Goal: Navigation & Orientation: Find specific page/section

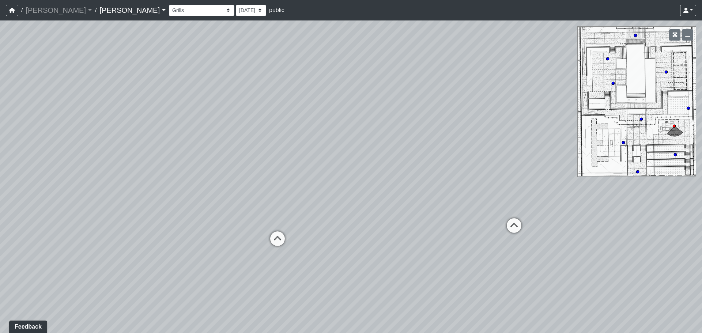
drag, startPoint x: 652, startPoint y: 127, endPoint x: 639, endPoint y: 113, distance: 19.4
click at [639, 113] on div "Loading... Third Level Seating Loading... Grass Loungers Loading... Pool Lounge…" at bounding box center [351, 176] width 702 height 313
click at [169, 8] on select "Conference Room Conference Room 2 Counter Entrance Pod Pod 2 Pod Entry Carriage…" at bounding box center [201, 10] width 65 height 11
click at [169, 5] on select "Conference Room Conference Room 2 Counter Entrance Pod Pod 2 Pod Entry Carriage…" at bounding box center [201, 10] width 65 height 11
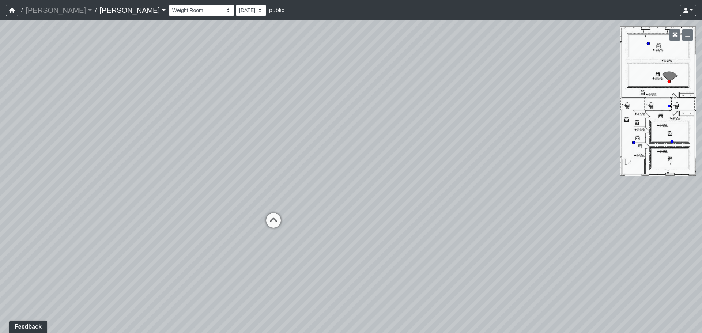
drag, startPoint x: 346, startPoint y: 161, endPoint x: 336, endPoint y: 154, distance: 12.2
click at [336, 154] on div "Loading... Third Level Seating Loading... Grass Loungers Loading... Pool Lounge…" at bounding box center [351, 176] width 702 height 313
click at [691, 2] on nav "/ Ojala Ojala Loading... / Caroline Caroline Loading... Caroline Caroline Loadi…" at bounding box center [351, 10] width 702 height 20
click at [689, 8] on icon at bounding box center [686, 10] width 5 height 5
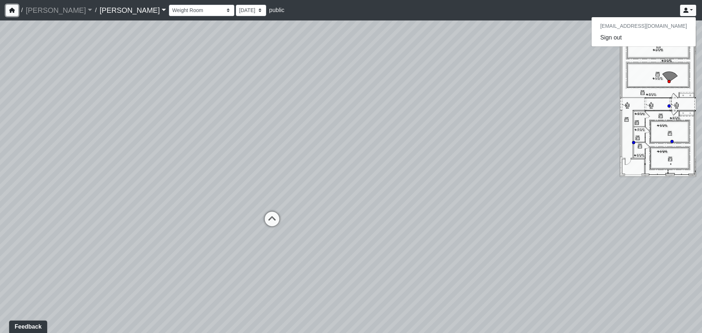
click at [8, 9] on button "button" at bounding box center [12, 10] width 12 height 11
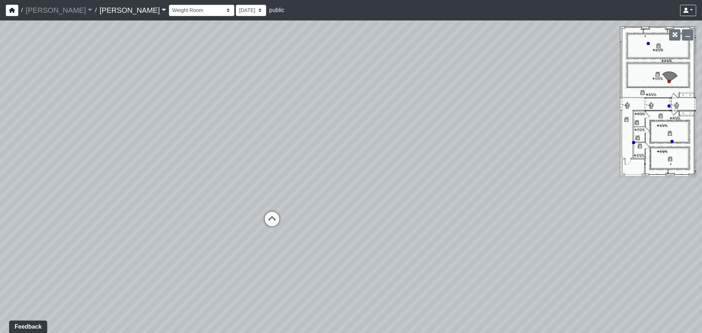
select select "5YLoC5YzyUfmTjaW2kb3GH"
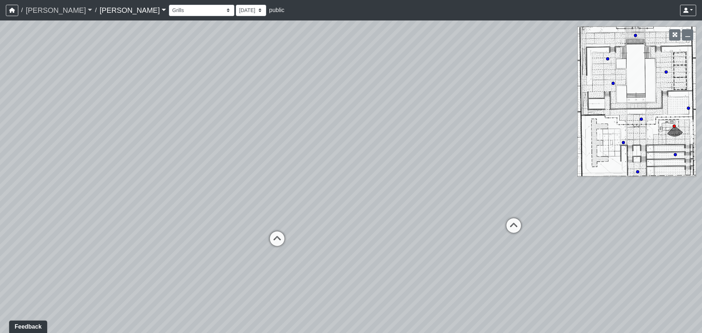
click at [46, 12] on link "[PERSON_NAME]" at bounding box center [59, 10] width 67 height 15
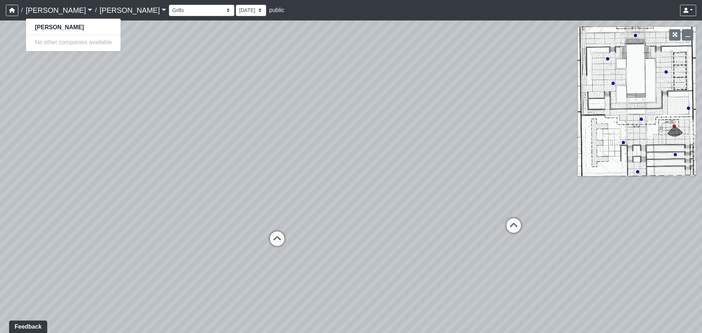
click at [99, 11] on link "Caroline" at bounding box center [132, 10] width 67 height 15
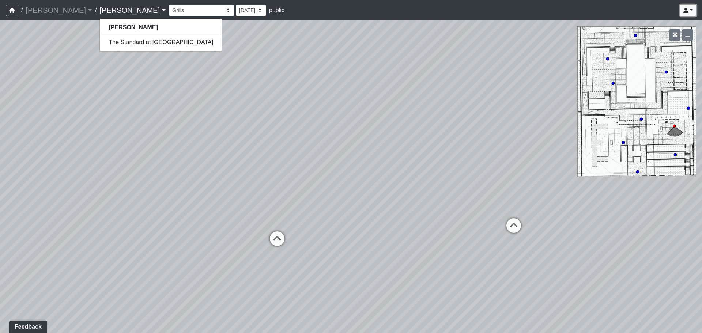
click at [689, 5] on link at bounding box center [688, 10] width 16 height 11
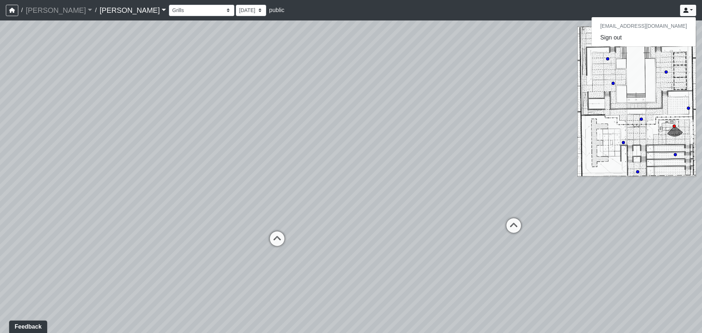
click at [654, 26] on h6 "[EMAIL_ADDRESS][DOMAIN_NAME]" at bounding box center [644, 26] width 104 height 12
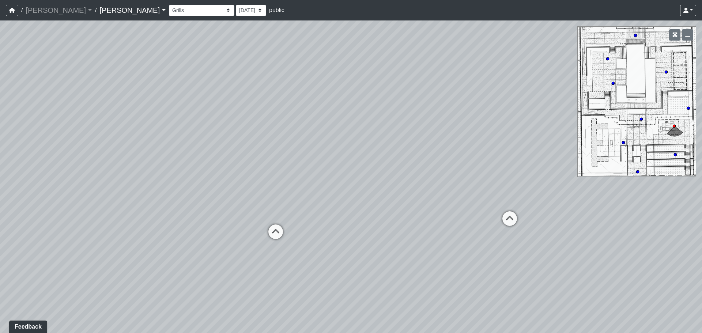
drag, startPoint x: 384, startPoint y: 220, endPoint x: 376, endPoint y: 194, distance: 27.6
click at [375, 193] on div "Loading... Third Level Seating Loading... Grass Loungers Loading... Pool Lounge…" at bounding box center [351, 176] width 702 height 313
drag, startPoint x: 376, startPoint y: 194, endPoint x: 361, endPoint y: 197, distance: 15.8
click at [367, 197] on div "Loading... Third Level Seating Loading... Grass Loungers Loading... Pool Lounge…" at bounding box center [351, 176] width 702 height 313
drag, startPoint x: 286, startPoint y: 186, endPoint x: 471, endPoint y: 142, distance: 190.4
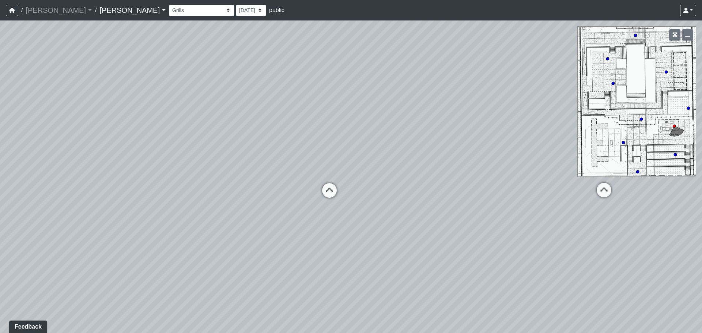
click at [471, 142] on div "Loading... Third Level Seating Loading... Grass Loungers Loading... Pool Lounge…" at bounding box center [351, 176] width 702 height 313
click at [470, 159] on div "Loading... Third Level Seating Loading... Grass Loungers Loading... Pool Lounge…" at bounding box center [351, 176] width 702 height 313
drag, startPoint x: 304, startPoint y: 169, endPoint x: 434, endPoint y: 162, distance: 129.7
click at [469, 154] on div "Loading... Third Level Seating Loading... Grass Loungers Loading... Pool Lounge…" at bounding box center [351, 176] width 702 height 313
click at [291, 169] on div "Loading... Third Level Seating Loading... Grass Loungers Loading... Pool Lounge…" at bounding box center [351, 176] width 702 height 313
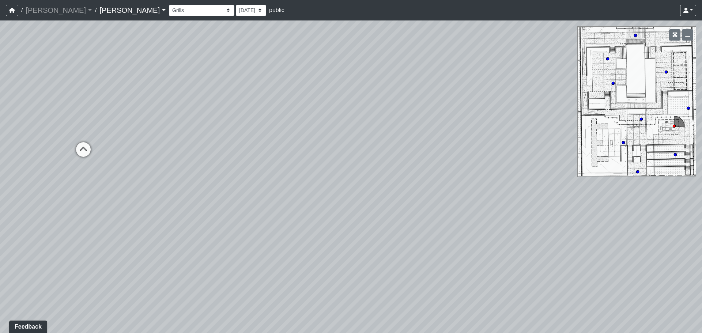
drag, startPoint x: 291, startPoint y: 169, endPoint x: 289, endPoint y: 139, distance: 30.1
click at [291, 146] on div "Loading... Third Level Seating Loading... Grass Loungers Loading... Pool Lounge…" at bounding box center [351, 176] width 702 height 313
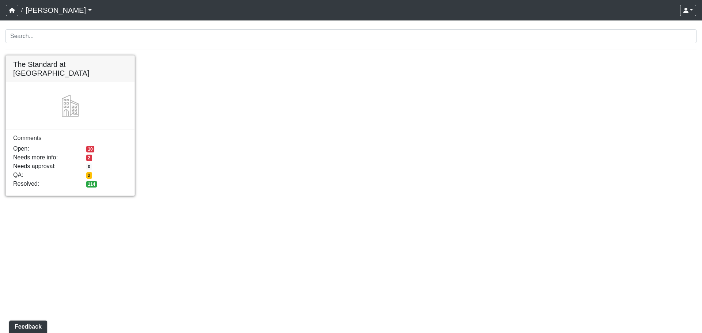
click at [91, 56] on link at bounding box center [70, 56] width 129 height 0
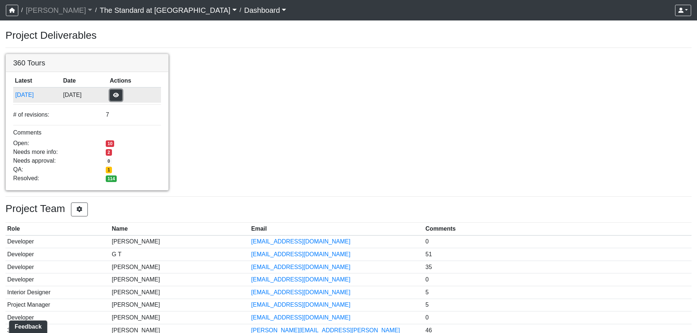
click at [122, 94] on button "button" at bounding box center [116, 95] width 12 height 11
drag, startPoint x: 229, startPoint y: 91, endPoint x: 104, endPoint y: 26, distance: 140.9
click at [228, 90] on div "360 Tours Latest Date Actions 8/22/2025 8/22/2025 # of revisions: 7 Comments Op…" at bounding box center [348, 122] width 697 height 137
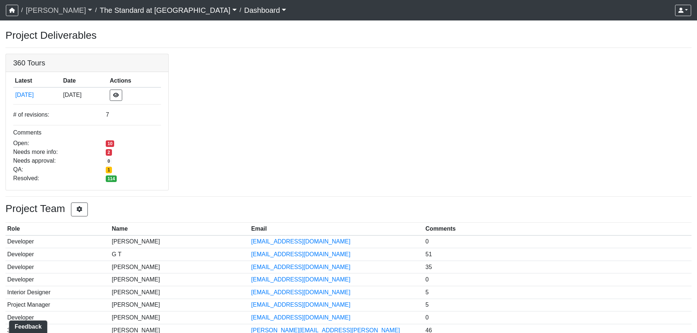
click at [40, 8] on link "Ojala" at bounding box center [59, 10] width 67 height 15
click at [41, 11] on link "Ojala" at bounding box center [59, 10] width 67 height 15
click at [99, 6] on link "The Standard at Old Town" at bounding box center [167, 10] width 137 height 15
click at [244, 10] on link "Dashboard" at bounding box center [265, 10] width 42 height 15
click at [244, 25] on button "Dashboard" at bounding box center [277, 28] width 66 height 12
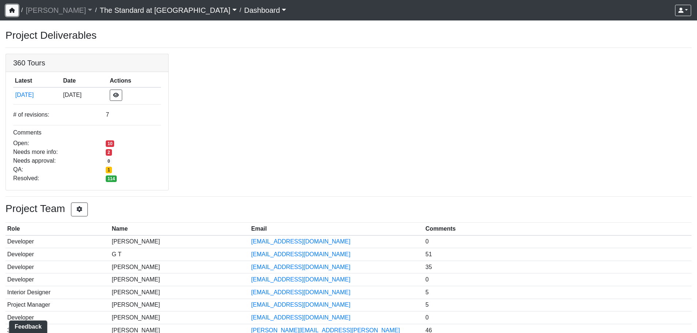
click at [15, 11] on icon "button" at bounding box center [12, 10] width 6 height 5
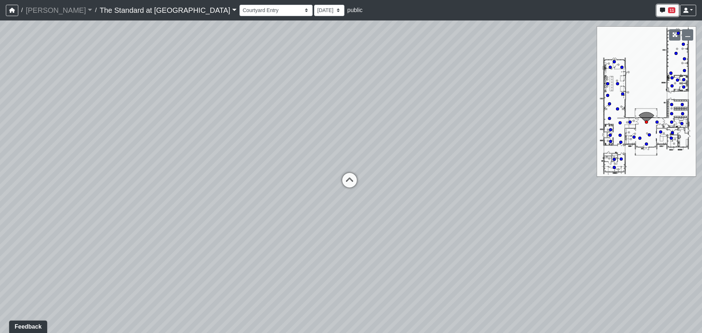
click at [663, 12] on icon "button" at bounding box center [662, 10] width 5 height 5
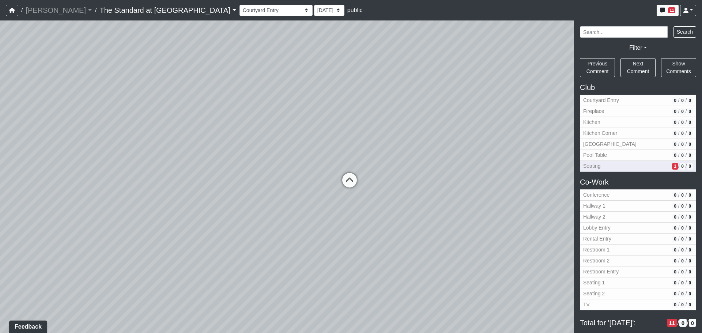
click at [642, 165] on span "Seating" at bounding box center [626, 166] width 86 height 8
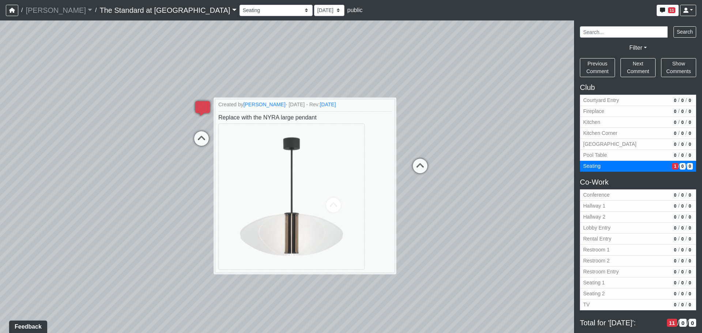
click at [124, 169] on div "Loading... Conference Entry Loading... Mailroom - Counter Loading... Co-Work - …" at bounding box center [351, 176] width 702 height 313
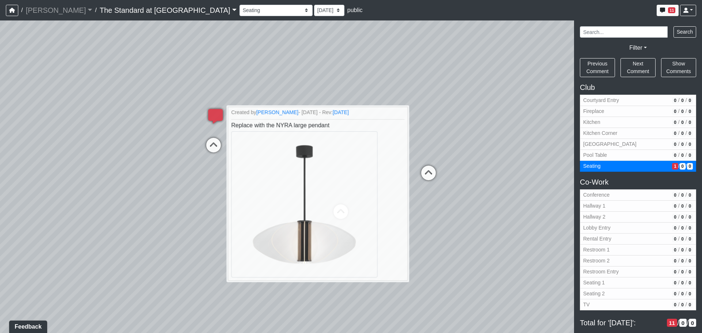
drag, startPoint x: 124, startPoint y: 169, endPoint x: 136, endPoint y: 177, distance: 14.9
click at [136, 177] on div "Loading... Conference Entry Loading... Mailroom - Counter Loading... Co-Work - …" at bounding box center [351, 176] width 702 height 313
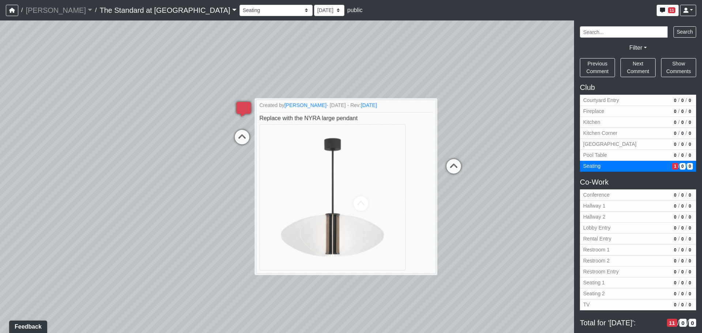
drag, startPoint x: 123, startPoint y: 178, endPoint x: 158, endPoint y: 169, distance: 37.0
click at [158, 169] on div "Loading... Conference Entry Loading... Mailroom - Counter Loading... Co-Work - …" at bounding box center [351, 176] width 702 height 313
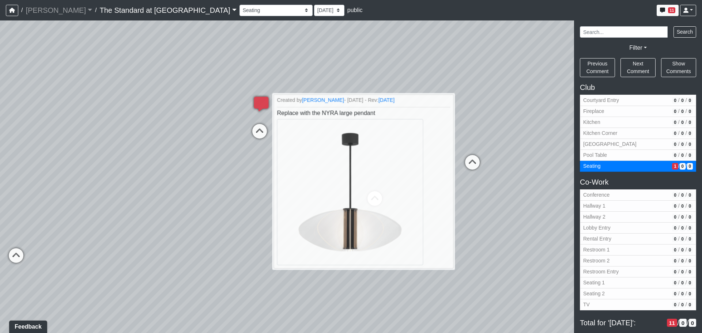
drag, startPoint x: 128, startPoint y: 170, endPoint x: 177, endPoint y: 161, distance: 50.3
click at [177, 161] on div "Loading... Conference Entry Loading... Mailroom - Counter Loading... Co-Work - …" at bounding box center [351, 176] width 702 height 313
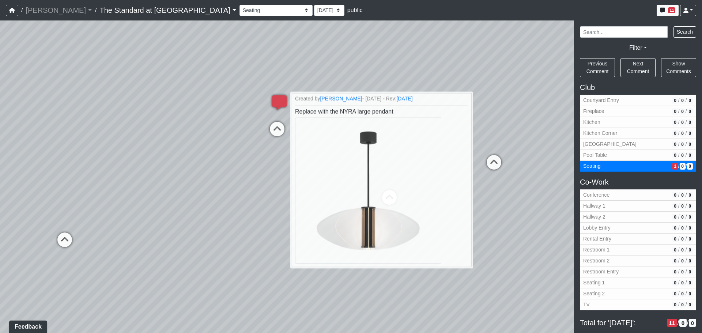
drag, startPoint x: 184, startPoint y: 167, endPoint x: 210, endPoint y: 170, distance: 26.2
click at [210, 170] on div "Loading... Conference Entry Loading... Mailroom - Counter Loading... Co-Work - …" at bounding box center [351, 176] width 702 height 313
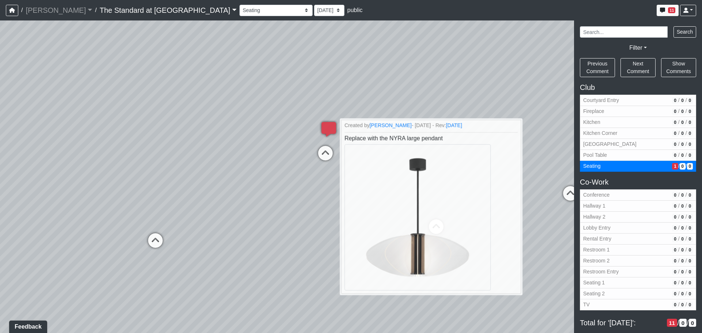
drag, startPoint x: 301, startPoint y: 171, endPoint x: 271, endPoint y: 204, distance: 45.0
click at [271, 204] on div "Loading... Conference Entry Loading... Mailroom - Counter Loading... Co-Work - …" at bounding box center [351, 176] width 702 height 313
click at [422, 209] on img at bounding box center [417, 217] width 148 height 148
click at [458, 44] on div "Loading... Conference Entry Loading... Mailroom - Counter Loading... Co-Work - …" at bounding box center [351, 176] width 702 height 313
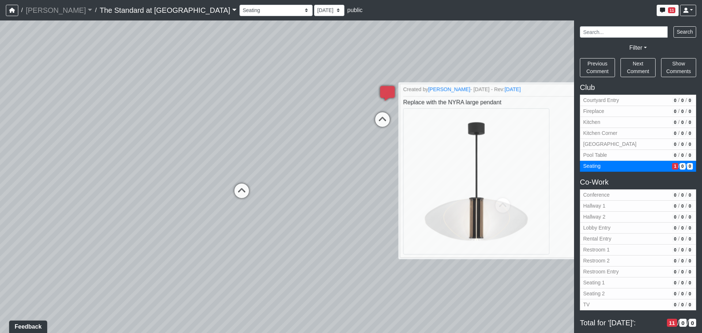
drag, startPoint x: 254, startPoint y: 110, endPoint x: 345, endPoint y: 72, distance: 99.0
click at [345, 72] on div "Loading... Conference Entry Loading... Mailroom - Counter Loading... Co-Work - …" at bounding box center [351, 176] width 702 height 313
click at [364, 123] on div "Loading... Conference Entry Loading... Mailroom - Counter Loading... Co-Work - …" at bounding box center [351, 176] width 702 height 313
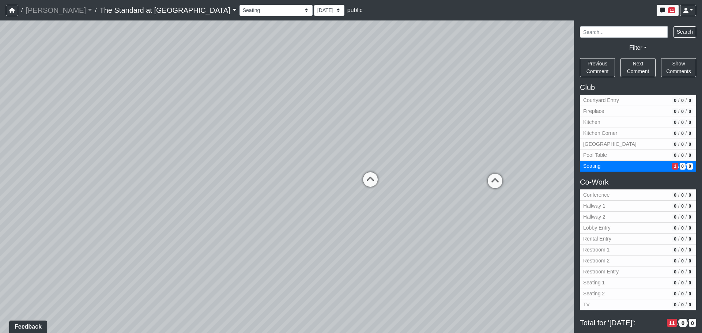
drag, startPoint x: 256, startPoint y: 129, endPoint x: 337, endPoint y: 125, distance: 81.3
click at [337, 125] on div "Loading... Conference Entry Loading... Mailroom - Counter Loading... Co-Work - …" at bounding box center [351, 176] width 702 height 313
drag, startPoint x: 312, startPoint y: 63, endPoint x: 316, endPoint y: 66, distance: 5.0
click at [316, 66] on div "Loading... Conference Entry Loading... Mailroom - Counter Loading... Co-Work - …" at bounding box center [351, 176] width 702 height 313
click at [240, 15] on select "Courtyard Entry Fireplace Kitchen Kitchen Corner Kitchen Island Pool Table Seat…" at bounding box center [276, 10] width 73 height 11
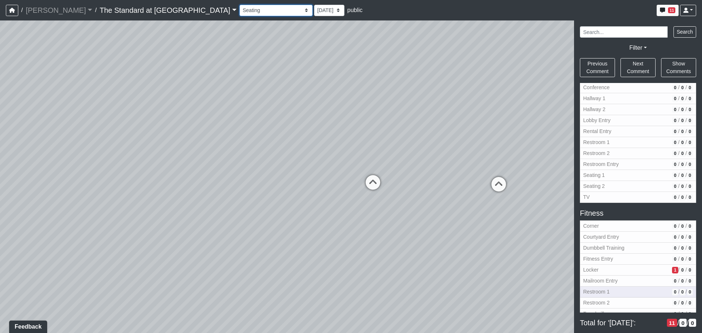
scroll to position [183, 0]
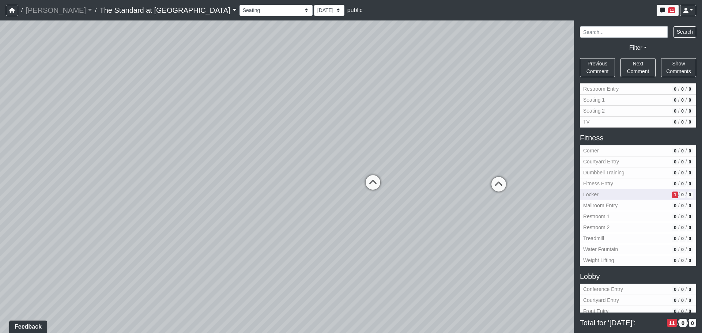
click at [628, 193] on span "Locker" at bounding box center [626, 195] width 86 height 8
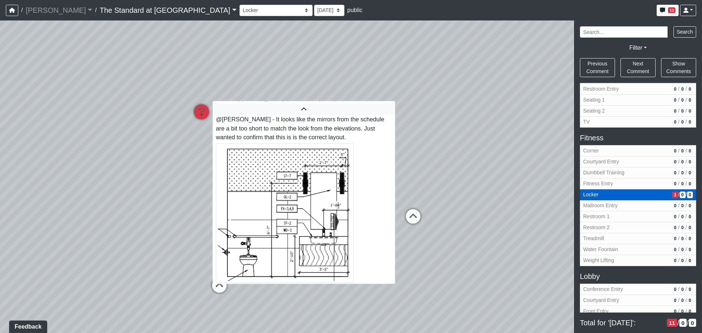
scroll to position [11, 0]
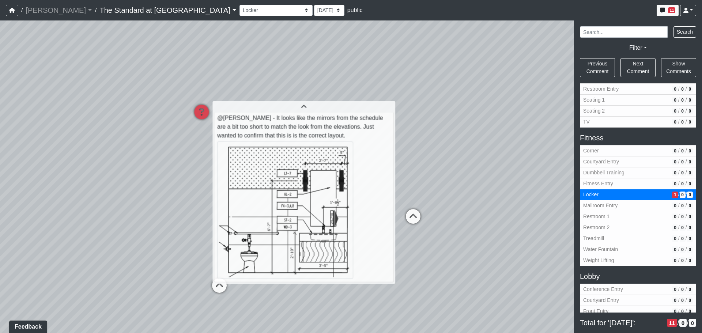
click at [410, 215] on icon at bounding box center [413, 220] width 22 height 22
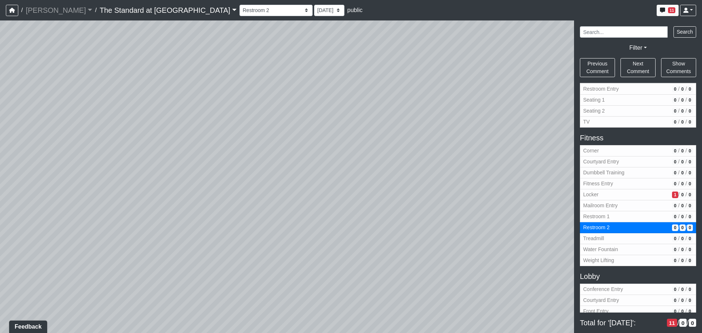
drag, startPoint x: 382, startPoint y: 199, endPoint x: 523, endPoint y: 181, distance: 142.7
click at [523, 181] on div "Loading... Conference Entry Loading... Mailroom - Counter Loading... Co-Work - …" at bounding box center [351, 176] width 702 height 313
drag, startPoint x: 509, startPoint y: 171, endPoint x: 354, endPoint y: 251, distance: 174.2
click at [361, 256] on div "Loading... Conference Entry Loading... Mailroom - Counter Loading... Co-Work - …" at bounding box center [351, 176] width 702 height 313
drag, startPoint x: 394, startPoint y: 256, endPoint x: 360, endPoint y: 146, distance: 115.2
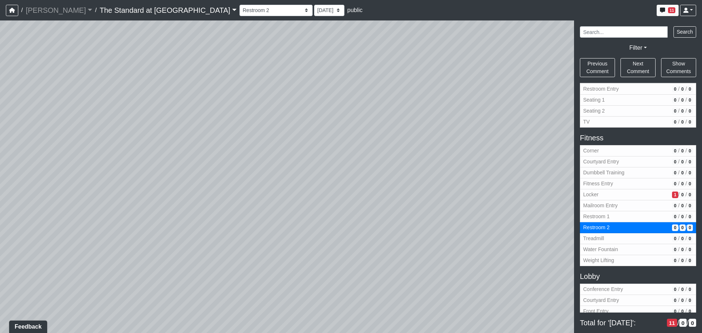
click at [365, 161] on div "Loading... Conference Entry Loading... Mailroom - Counter Loading... Co-Work - …" at bounding box center [351, 176] width 702 height 313
drag, startPoint x: 362, startPoint y: 148, endPoint x: 364, endPoint y: 228, distance: 80.5
click at [364, 228] on div "Loading... Conference Entry Loading... Mailroom - Counter Loading... Co-Work - …" at bounding box center [351, 176] width 702 height 313
drag, startPoint x: 402, startPoint y: 213, endPoint x: 383, endPoint y: 233, distance: 27.9
click at [383, 233] on div "Loading... Conference Entry Loading... Mailroom - Counter Loading... Co-Work - …" at bounding box center [351, 176] width 702 height 313
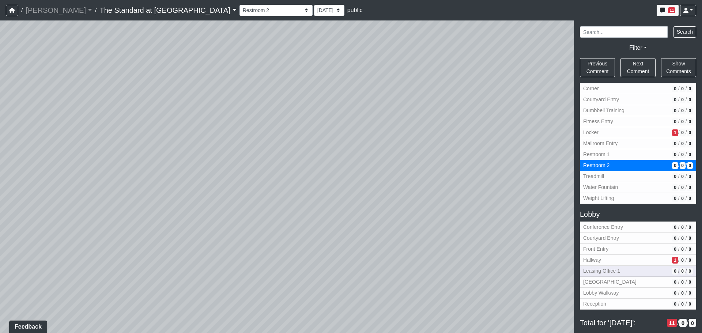
scroll to position [256, 0]
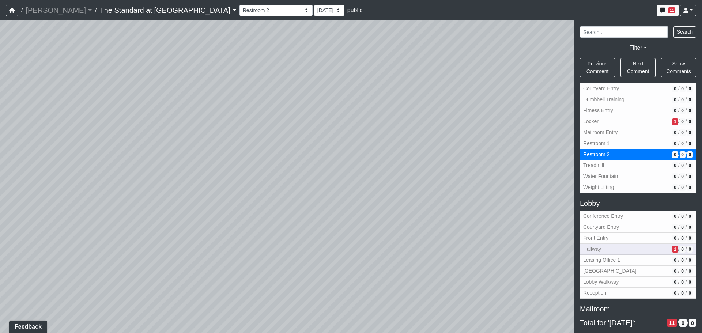
click at [624, 253] on span "Hallway" at bounding box center [626, 249] width 86 height 8
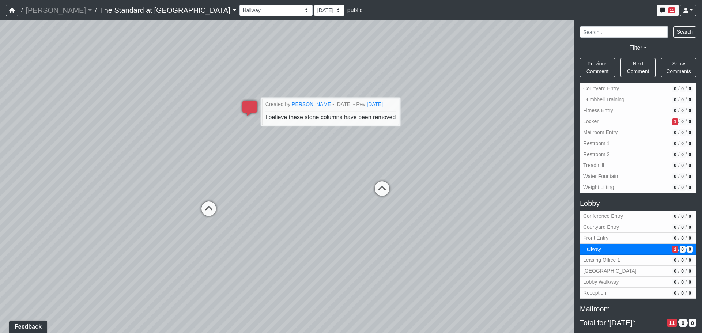
drag, startPoint x: 211, startPoint y: 155, endPoint x: 268, endPoint y: 151, distance: 56.9
click at [268, 151] on div "Loading... Conference Entry Loading... Mailroom - Counter Loading... Co-Work - …" at bounding box center [351, 176] width 702 height 313
click at [293, 109] on li "Created by Jennifer Burns - 8/25/2025 - Rev: 8/22/2025 I believe these stone co…" at bounding box center [330, 112] width 139 height 27
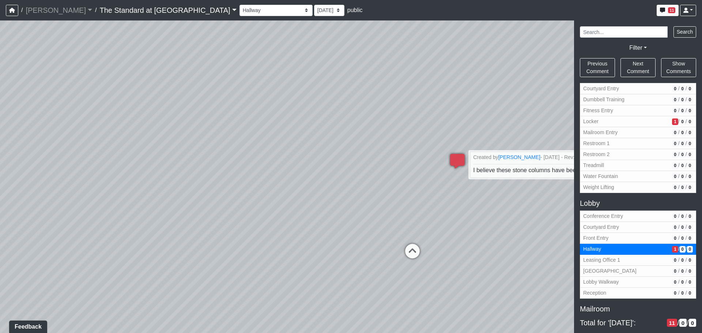
drag, startPoint x: 195, startPoint y: 167, endPoint x: 488, endPoint y: 223, distance: 298.6
click at [488, 223] on div "Loading... Conference Entry Loading... Mailroom - Counter Loading... Co-Work - …" at bounding box center [351, 176] width 702 height 313
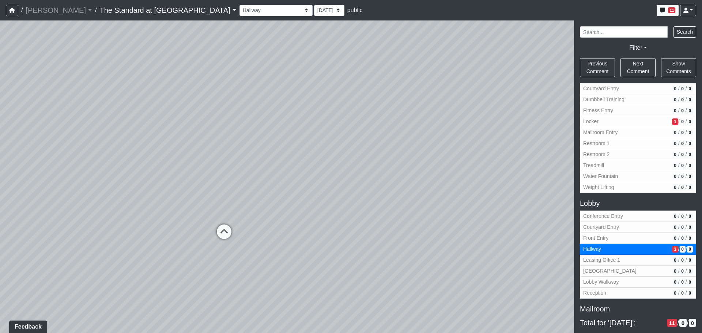
drag, startPoint x: 226, startPoint y: 227, endPoint x: 432, endPoint y: 191, distance: 209.8
click at [445, 187] on div "Loading... Conference Entry Loading... Mailroom - Counter Loading... Co-Work - …" at bounding box center [351, 176] width 702 height 313
drag, startPoint x: 313, startPoint y: 173, endPoint x: 384, endPoint y: 169, distance: 71.1
click at [384, 169] on div "Loading... Conference Entry Loading... Mailroom - Counter Loading... Co-Work - …" at bounding box center [351, 176] width 702 height 313
drag, startPoint x: 186, startPoint y: 163, endPoint x: 287, endPoint y: 149, distance: 102.0
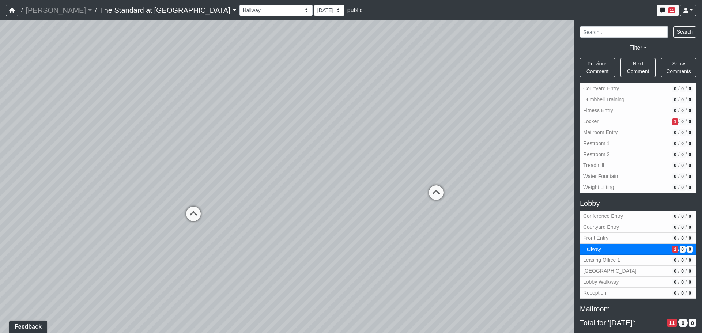
click at [287, 149] on div "Loading... Conference Entry Loading... Mailroom - Counter Loading... Co-Work - …" at bounding box center [351, 176] width 702 height 313
click at [314, 9] on select "8/22/2025 7/2/2025 6/4/2025 5/27/2025 4/28/2025 3/26/2025 3/9/2025" at bounding box center [329, 10] width 30 height 11
click at [302, 89] on div "Loading... Conference Entry Loading... Mailroom - Counter Loading... Co-Work - …" at bounding box center [351, 176] width 702 height 313
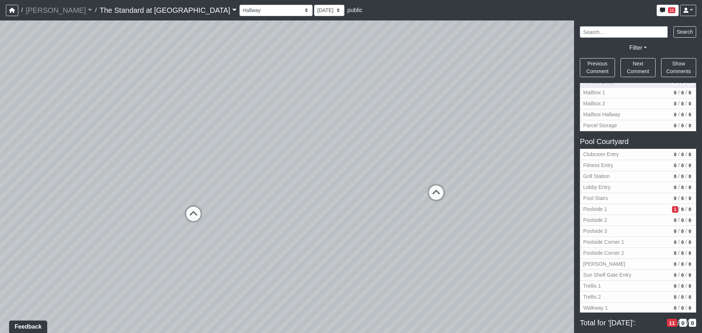
scroll to position [512, 0]
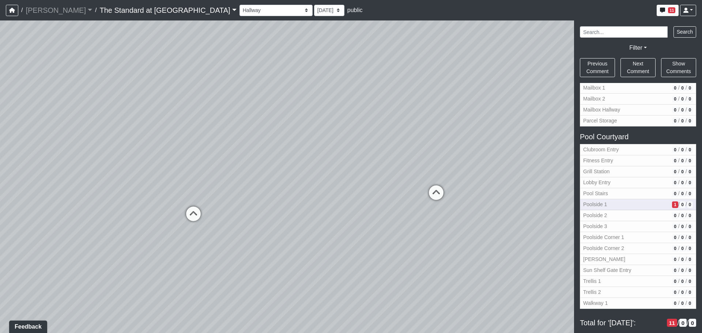
click at [601, 207] on span "Poolside 1" at bounding box center [626, 205] width 86 height 8
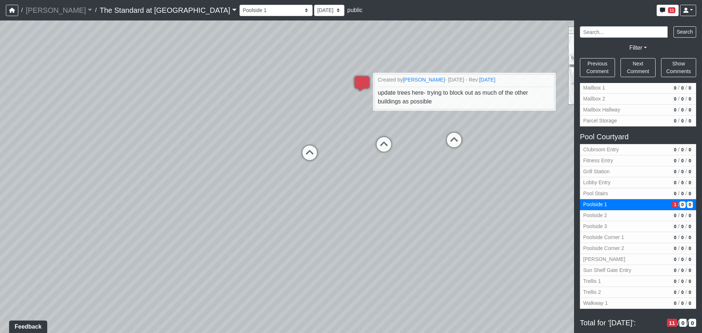
drag, startPoint x: 236, startPoint y: 225, endPoint x: 457, endPoint y: 191, distance: 223.8
click at [457, 191] on div "Loading... Conference Entry Loading... Mailroom - Counter Loading... Co-Work - …" at bounding box center [351, 176] width 702 height 313
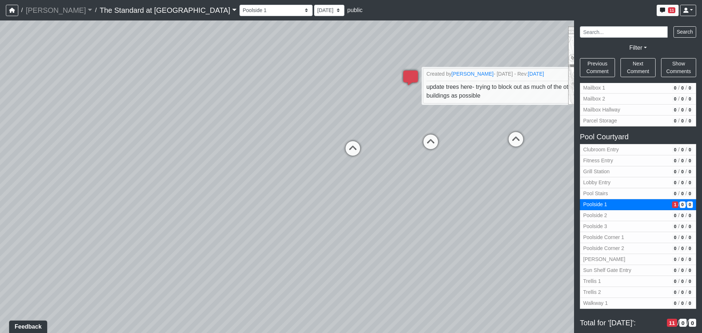
drag, startPoint x: 260, startPoint y: 215, endPoint x: 243, endPoint y: 210, distance: 18.5
click at [245, 211] on div "Loading... Conference Entry Loading... Mailroom - Counter Loading... Co-Work - …" at bounding box center [351, 176] width 702 height 313
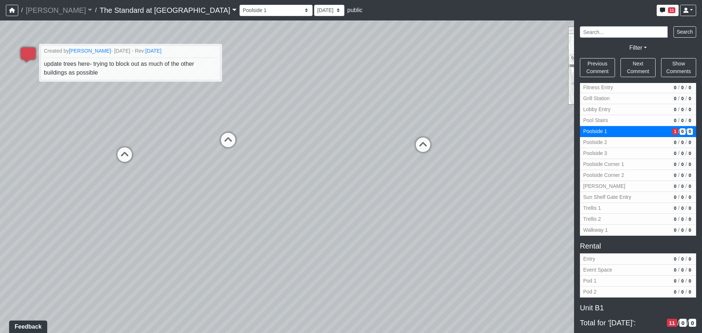
scroll to position [731, 0]
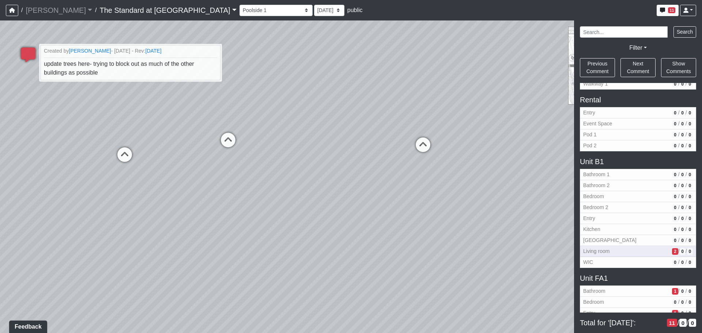
click at [631, 252] on span "Living room" at bounding box center [626, 252] width 86 height 8
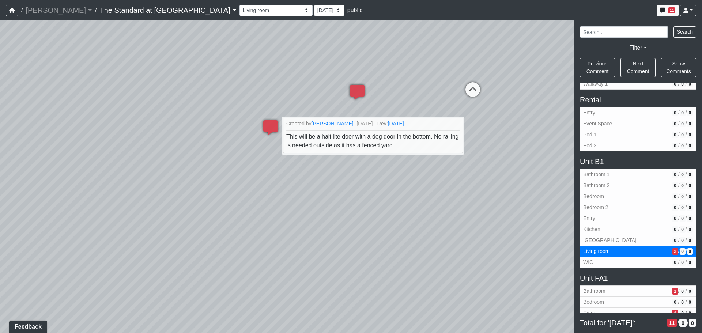
drag, startPoint x: 280, startPoint y: 172, endPoint x: 361, endPoint y: 183, distance: 81.6
click at [361, 183] on div "Loading... Conference Entry Loading... Mailroom - Counter Loading... Co-Work - …" at bounding box center [351, 176] width 702 height 313
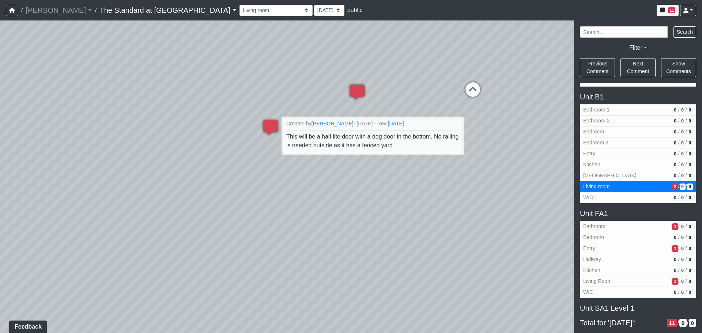
scroll to position [841, 0]
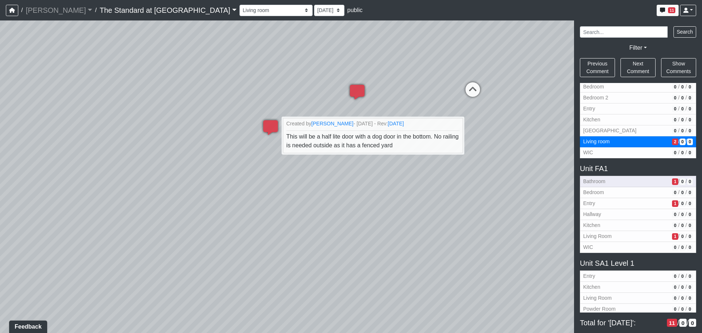
click at [606, 181] on span "Bathroom" at bounding box center [626, 182] width 86 height 8
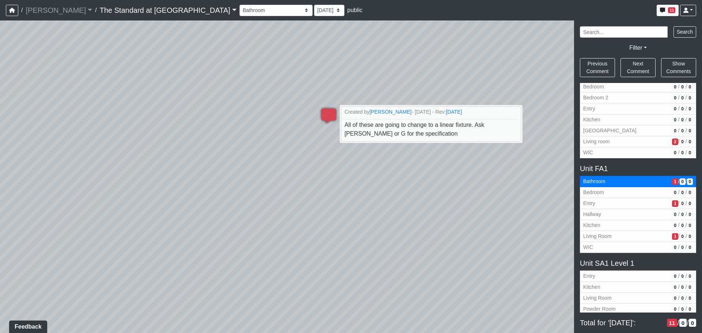
drag, startPoint x: 205, startPoint y: 166, endPoint x: 373, endPoint y: 170, distance: 168.3
click at [373, 170] on div "Loading... Conference Entry Loading... Mailroom - Counter Loading... Co-Work - …" at bounding box center [351, 176] width 702 height 313
drag, startPoint x: 382, startPoint y: 185, endPoint x: 274, endPoint y: 145, distance: 115.6
click at [274, 145] on div "Loading... Conference Entry Loading... Mailroom - Counter Loading... Co-Work - …" at bounding box center [351, 176] width 702 height 313
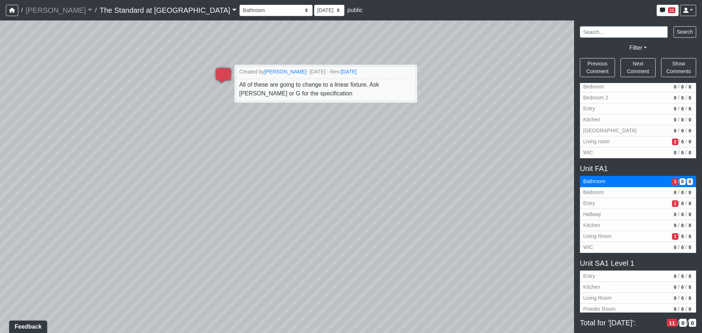
click at [296, 123] on div "Loading... Conference Entry Loading... Mailroom - Counter Loading... Co-Work - …" at bounding box center [351, 176] width 702 height 313
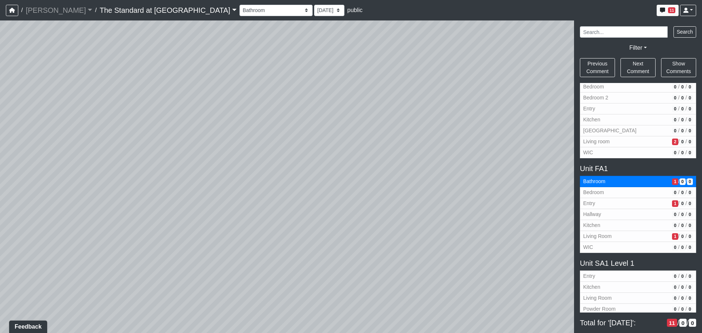
drag, startPoint x: 320, startPoint y: 137, endPoint x: 267, endPoint y: 141, distance: 53.2
click at [238, 144] on div "Loading... Conference Entry Loading... Mailroom - Counter Loading... Co-Work - …" at bounding box center [351, 176] width 702 height 313
drag, startPoint x: 393, startPoint y: 104, endPoint x: 395, endPoint y: 239, distance: 134.6
click at [395, 239] on div "Loading... Conference Entry Loading... Mailroom - Counter Loading... Co-Work - …" at bounding box center [351, 176] width 702 height 313
drag, startPoint x: 388, startPoint y: 191, endPoint x: 469, endPoint y: 269, distance: 112.8
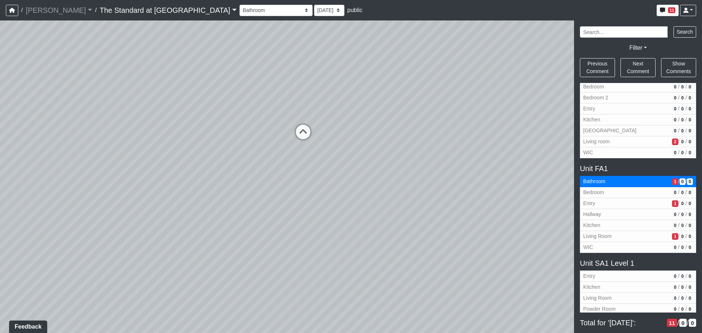
click at [396, 263] on div "Loading... Conference Entry Loading... Mailroom - Counter Loading... Co-Work - …" at bounding box center [351, 176] width 702 height 313
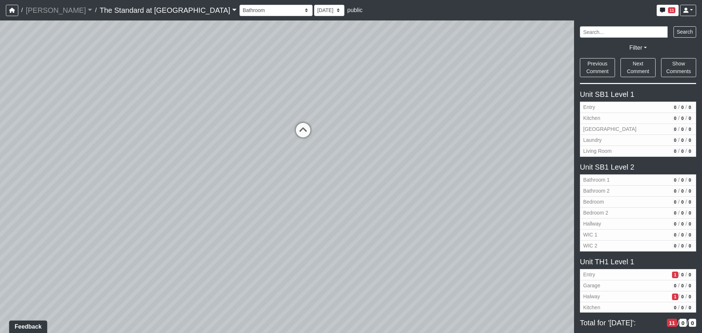
scroll to position [1268, 0]
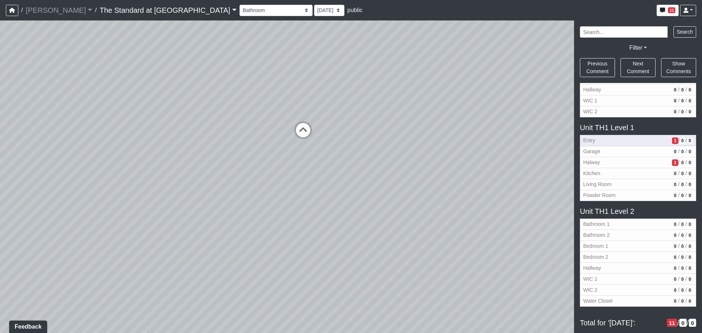
click at [612, 138] on span "Entry" at bounding box center [626, 141] width 86 height 8
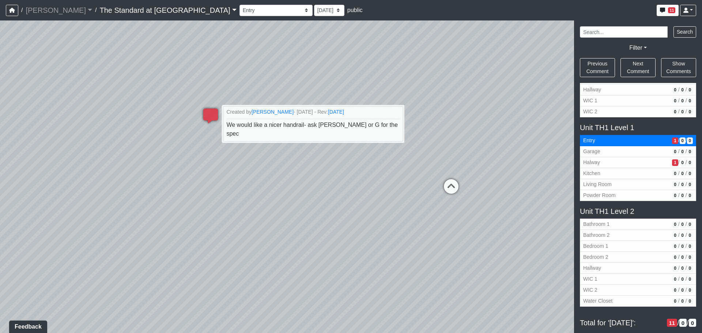
drag, startPoint x: 260, startPoint y: 153, endPoint x: 270, endPoint y: 152, distance: 9.9
click at [270, 152] on div "Loading... Conference Entry Loading... Mailroom - Counter Loading... Co-Work - …" at bounding box center [351, 176] width 702 height 313
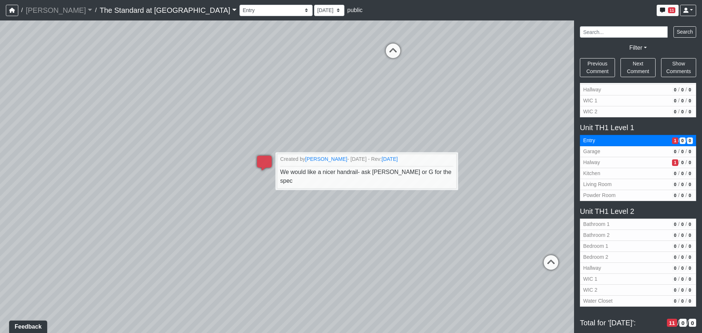
drag, startPoint x: 220, startPoint y: 186, endPoint x: 304, endPoint y: 250, distance: 105.7
click at [304, 250] on div "Loading... Conference Entry Loading... Mailroom - Counter Loading... Co-Work - …" at bounding box center [351, 176] width 702 height 313
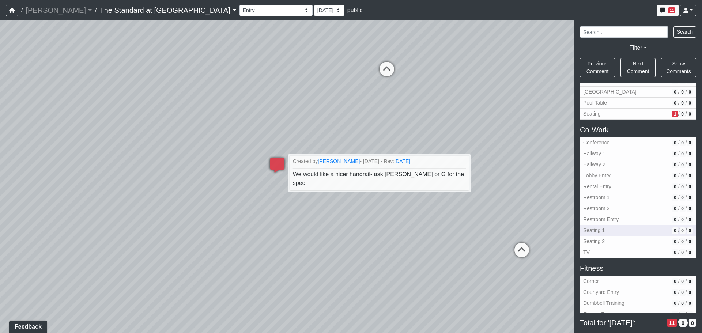
scroll to position [110, 0]
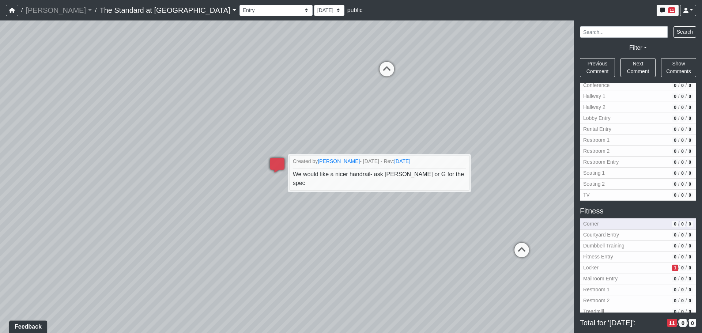
click at [628, 221] on span "Corner" at bounding box center [626, 224] width 86 height 8
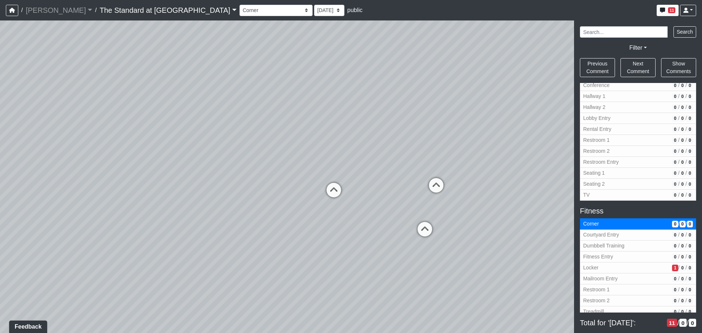
drag, startPoint x: 276, startPoint y: 126, endPoint x: 398, endPoint y: 103, distance: 123.6
click at [398, 103] on div "Loading... Conference Entry Loading... Mailroom - Counter Loading... Co-Work - …" at bounding box center [351, 176] width 702 height 313
drag, startPoint x: 279, startPoint y: 112, endPoint x: 295, endPoint y: 110, distance: 16.2
click at [295, 110] on div "Loading... Conference Entry Loading... Mailroom - Counter Loading... Co-Work - …" at bounding box center [351, 176] width 702 height 313
click at [590, 232] on span "Courtyard Entry" at bounding box center [626, 235] width 86 height 8
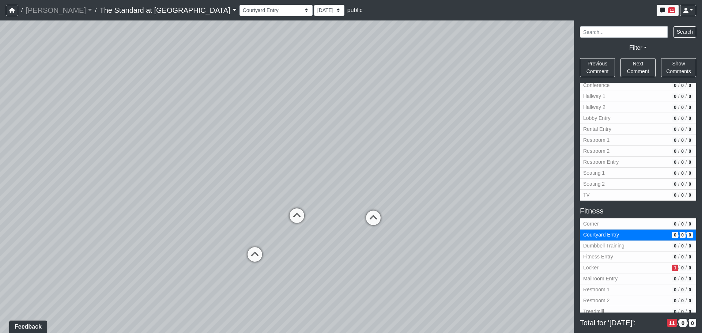
click at [141, 12] on link "The Standard at [GEOGRAPHIC_DATA]" at bounding box center [167, 10] width 137 height 15
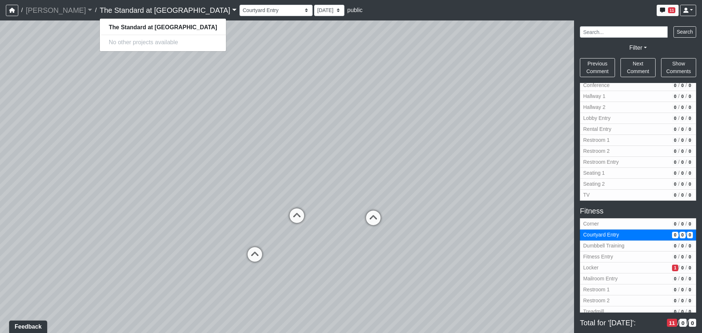
click at [133, 10] on link "The Standard at [GEOGRAPHIC_DATA]" at bounding box center [167, 10] width 137 height 15
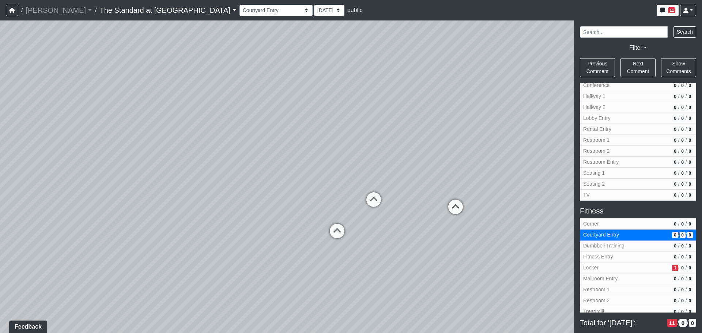
click at [214, 99] on div "Loading... Conference Entry Loading... Mailroom - Counter Loading... Co-Work - …" at bounding box center [351, 176] width 702 height 313
click at [37, 13] on link "[PERSON_NAME]" at bounding box center [59, 10] width 67 height 15
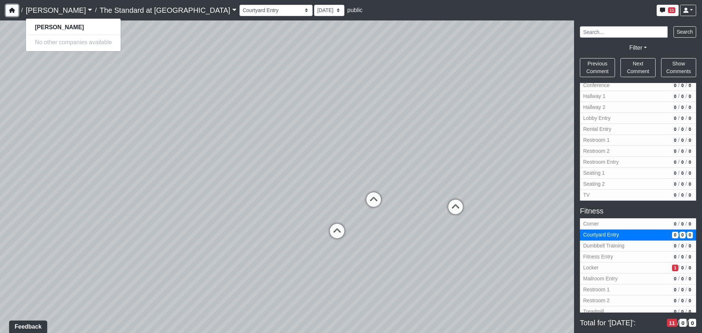
click at [14, 10] on icon "button" at bounding box center [12, 10] width 6 height 5
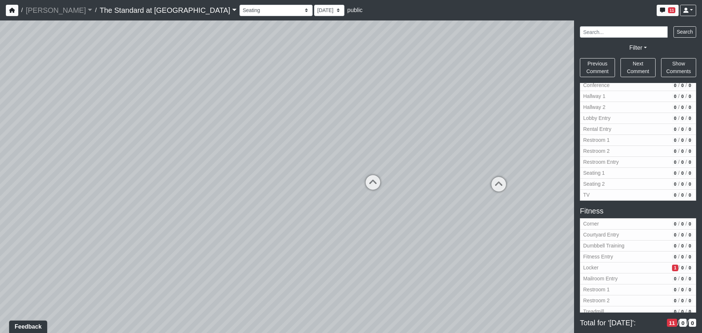
select select "bKYX6yZaqVWmKVfyUTZyrr"
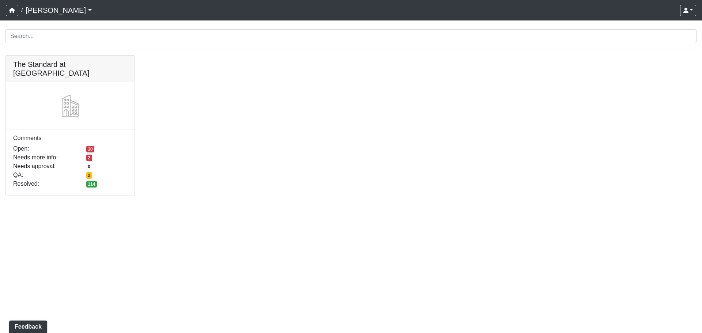
drag, startPoint x: 46, startPoint y: 282, endPoint x: 43, endPoint y: 240, distance: 42.9
click at [47, 205] on html "/ [PERSON_NAME] Loading... [PERSON_NAME] Loading... [EMAIL_ADDRESS][DOMAIN_NAME…" at bounding box center [351, 102] width 702 height 205
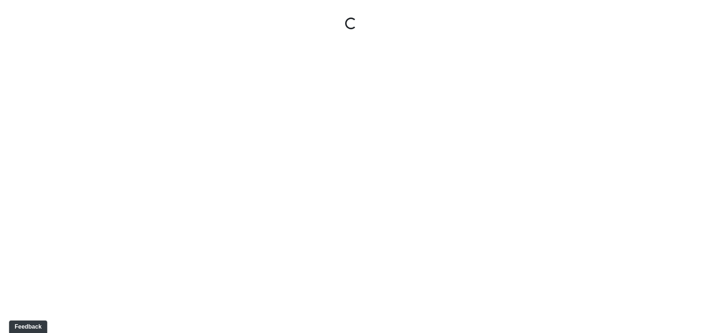
select select "5YLoC5YzyUfmTjaW2kb3GH"
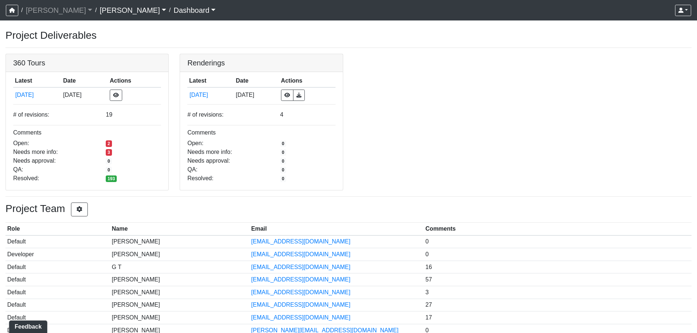
click at [99, 13] on link "[PERSON_NAME]" at bounding box center [132, 10] width 67 height 15
click at [43, 11] on link "[PERSON_NAME]" at bounding box center [59, 10] width 67 height 15
click at [466, 62] on div "360 Tours Latest Date Actions 8/18/2025 8/18/2025 # of revisions: 19 Comments O…" at bounding box center [348, 122] width 697 height 137
click at [108, 54] on link at bounding box center [87, 54] width 162 height 0
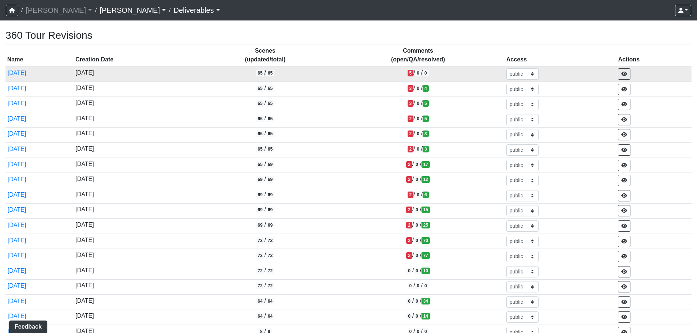
click at [415, 74] on span "/" at bounding box center [413, 72] width 1 height 6
click at [409, 75] on td "5 / 0 / 0" at bounding box center [417, 73] width 173 height 15
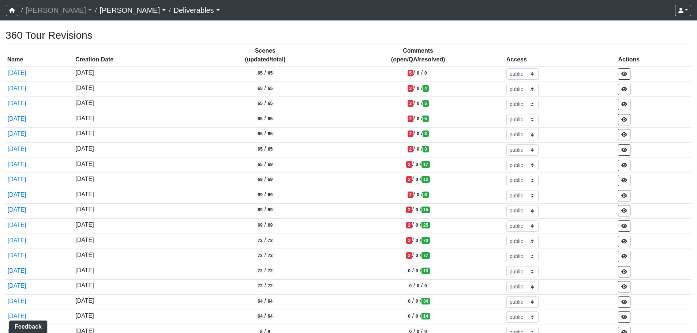
click at [425, 59] on th "Comments (open/QA/resolved)" at bounding box center [417, 56] width 173 height 22
click at [423, 50] on th "Comments (open/QA/resolved)" at bounding box center [417, 56] width 173 height 22
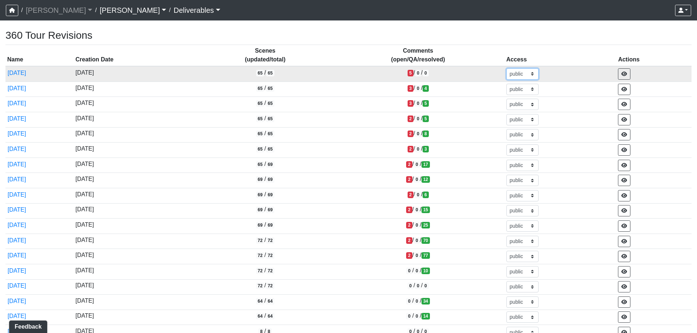
click at [530, 75] on select "admin design basic external public" at bounding box center [522, 73] width 32 height 11
click at [531, 68] on td "admin design basic external public" at bounding box center [560, 73] width 112 height 15
click at [530, 71] on select "admin design basic external public" at bounding box center [522, 73] width 32 height 11
drag, startPoint x: 530, startPoint y: 72, endPoint x: 449, endPoint y: 71, distance: 81.6
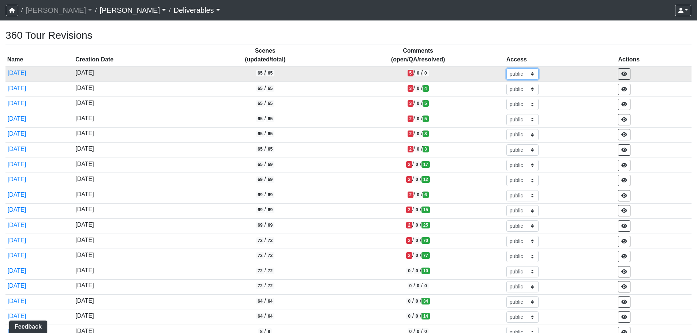
click at [530, 72] on select "admin design basic external public" at bounding box center [522, 73] width 32 height 11
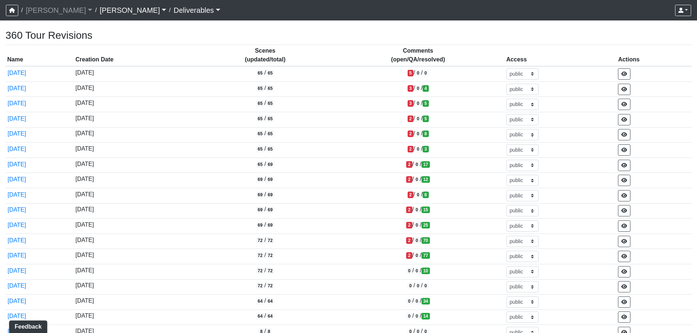
click at [275, 64] on th "Scenes (updated/total)" at bounding box center [265, 56] width 133 height 22
click at [155, 44] on div "360 Tour Revisions Name Creation Date Scenes (updated/total) Comments (open/QA/…" at bounding box center [348, 192] width 686 height 326
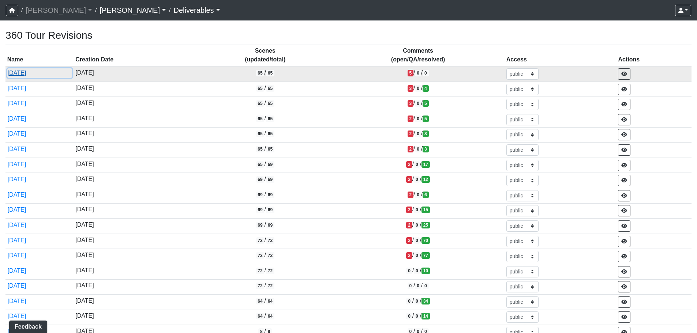
click at [23, 74] on button "[DATE]" at bounding box center [39, 73] width 65 height 10
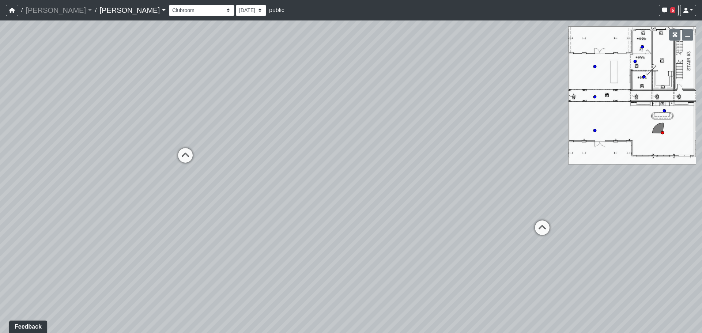
drag, startPoint x: 298, startPoint y: 167, endPoint x: 433, endPoint y: 135, distance: 138.7
click at [433, 135] on div "Loading... Lounge Loading... Clubroom Kitchen" at bounding box center [351, 176] width 702 height 313
drag, startPoint x: 324, startPoint y: 134, endPoint x: 339, endPoint y: 137, distance: 14.9
click at [343, 135] on div "Loading... Lounge Loading... Clubroom Kitchen" at bounding box center [351, 176] width 702 height 313
drag, startPoint x: 322, startPoint y: 142, endPoint x: 63, endPoint y: 176, distance: 261.2
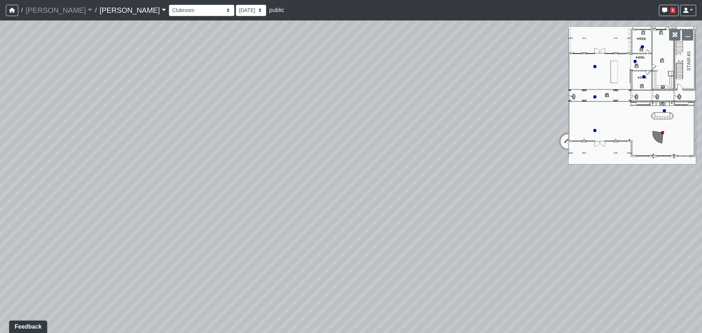
click at [63, 176] on div "Loading... Lounge Loading... Clubroom Kitchen" at bounding box center [351, 176] width 702 height 313
drag, startPoint x: 369, startPoint y: 184, endPoint x: 209, endPoint y: 179, distance: 160.6
click at [209, 179] on div "Loading... Lounge Loading... Clubroom Kitchen" at bounding box center [351, 176] width 702 height 313
drag, startPoint x: 304, startPoint y: 132, endPoint x: 297, endPoint y: 132, distance: 7.3
click at [145, 166] on icon at bounding box center [148, 169] width 22 height 22
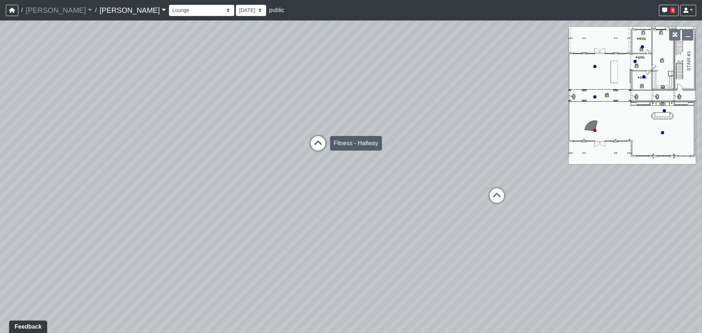
click at [315, 145] on icon at bounding box center [318, 147] width 22 height 22
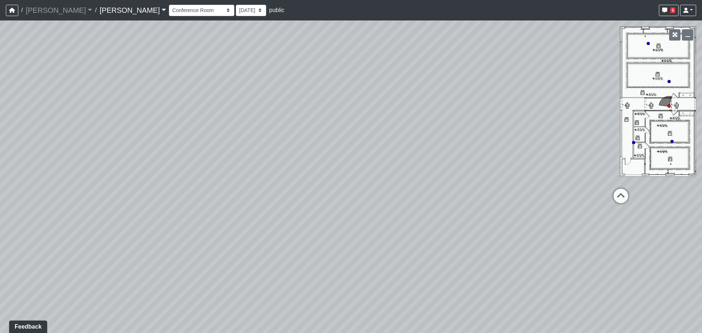
click at [411, 154] on div "Loading... Lounge Loading... Clubroom Kitchen Loading... Lobby Hallway Loading.…" at bounding box center [351, 176] width 702 height 313
drag, startPoint x: 261, startPoint y: 161, endPoint x: 237, endPoint y: 159, distance: 24.5
click at [381, 159] on div "Loading... Lounge Loading... Clubroom Kitchen Loading... Lobby Hallway Loading.…" at bounding box center [351, 176] width 702 height 313
drag, startPoint x: 205, startPoint y: 159, endPoint x: 215, endPoint y: 159, distance: 9.5
click at [215, 159] on div "Loading... Lounge Loading... Clubroom Kitchen Loading... Lobby Hallway Loading.…" at bounding box center [351, 176] width 702 height 313
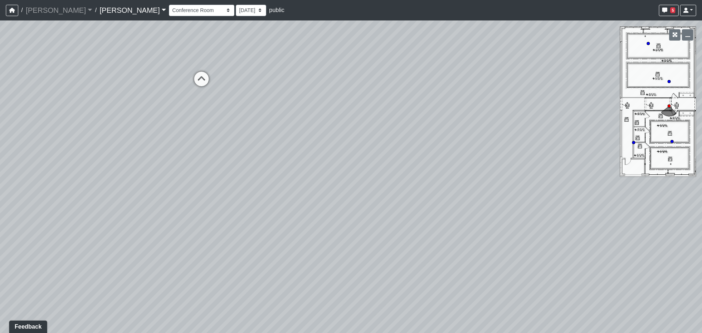
click at [251, 113] on div "Loading... Lounge Loading... Clubroom Kitchen Loading... Lobby Hallway Loading.…" at bounding box center [351, 176] width 702 height 313
click at [195, 81] on icon at bounding box center [202, 83] width 22 height 22
select select "crE15RyHj4F8cXnkqaeQuo"
drag, startPoint x: 280, startPoint y: 98, endPoint x: 274, endPoint y: 127, distance: 29.6
click at [274, 127] on div "Loading... Lounge Loading... Clubroom Kitchen Loading... Lobby Hallway Loading.…" at bounding box center [351, 176] width 702 height 313
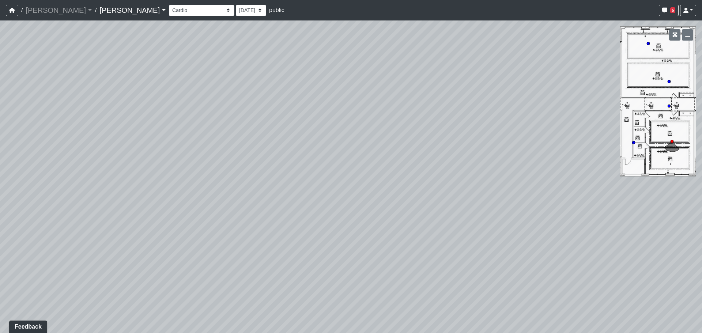
click at [185, 191] on div "Loading... Lounge Loading... Clubroom Kitchen Loading... Lobby Hallway Loading.…" at bounding box center [351, 176] width 702 height 313
drag, startPoint x: 121, startPoint y: 184, endPoint x: 418, endPoint y: 172, distance: 297.2
click at [417, 174] on div "Loading... Lounge Loading... Clubroom Kitchen Loading... Lobby Hallway Loading.…" at bounding box center [351, 176] width 702 height 313
drag, startPoint x: 260, startPoint y: 179, endPoint x: 244, endPoint y: 255, distance: 77.8
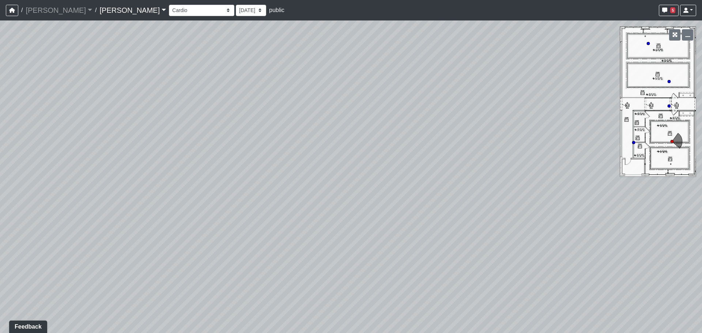
click at [244, 255] on div "Loading... Lounge Loading... Clubroom Kitchen Loading... Lobby Hallway Loading.…" at bounding box center [351, 176] width 702 height 313
drag, startPoint x: 375, startPoint y: 293, endPoint x: 342, endPoint y: 185, distance: 113.0
click at [342, 185] on div "Loading... Lounge Loading... Clubroom Kitchen Loading... Lobby Hallway Loading.…" at bounding box center [351, 176] width 702 height 313
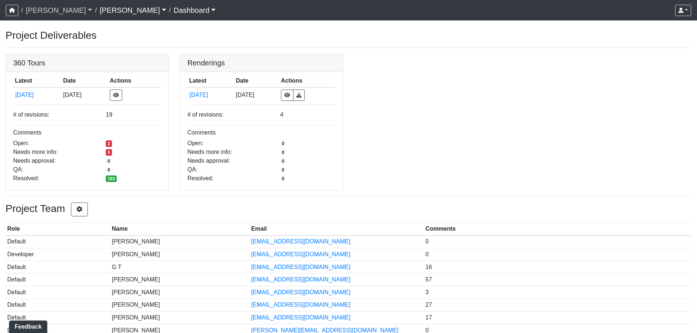
drag, startPoint x: 678, startPoint y: 0, endPoint x: 43, endPoint y: 9, distance: 635.7
click at [35, 10] on link "[PERSON_NAME]" at bounding box center [59, 10] width 67 height 15
click at [39, 24] on strong "[PERSON_NAME]" at bounding box center [59, 27] width 49 height 6
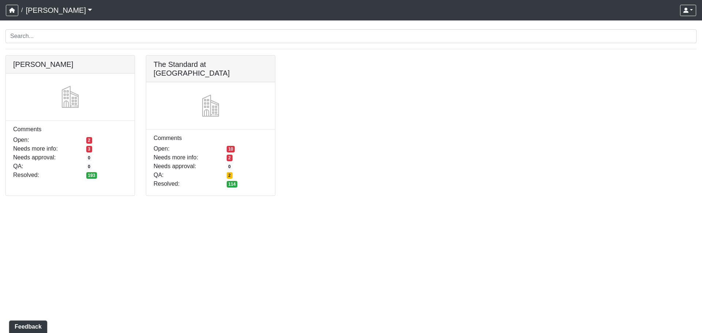
click at [661, 56] on div "[PERSON_NAME] Comments Open: 2 Needs more info: 3 Needs approval: 0 QA: 0 Resol…" at bounding box center [351, 130] width 702 height 150
